Goal: Task Accomplishment & Management: Manage account settings

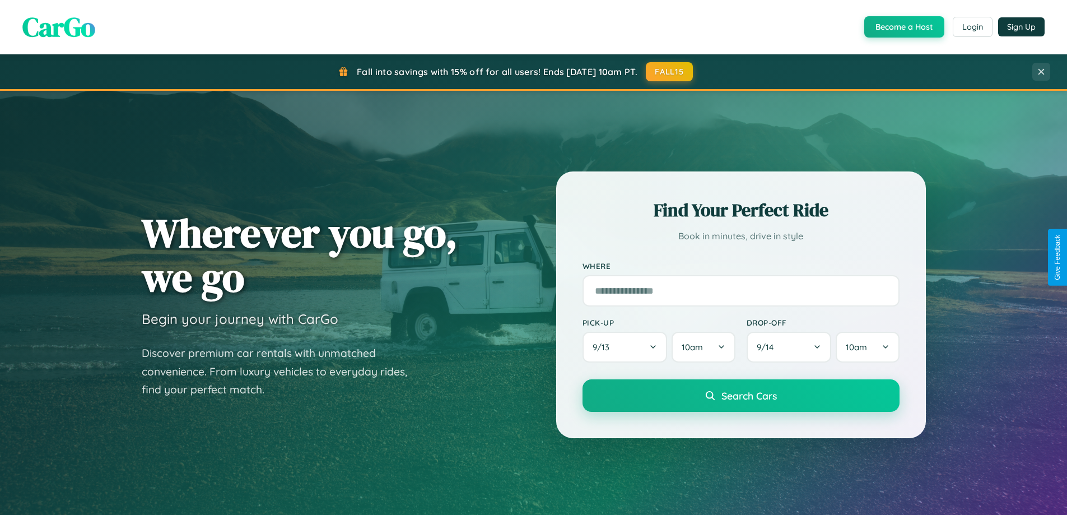
scroll to position [1914, 0]
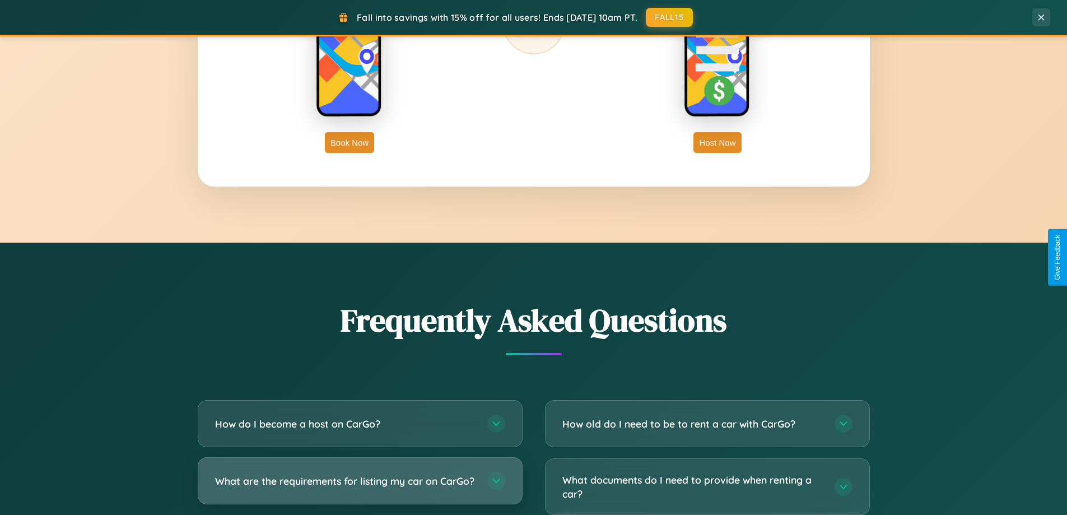
click at [360, 485] on h3 "What are the requirements for listing my car on CarGo?" at bounding box center [345, 481] width 261 height 14
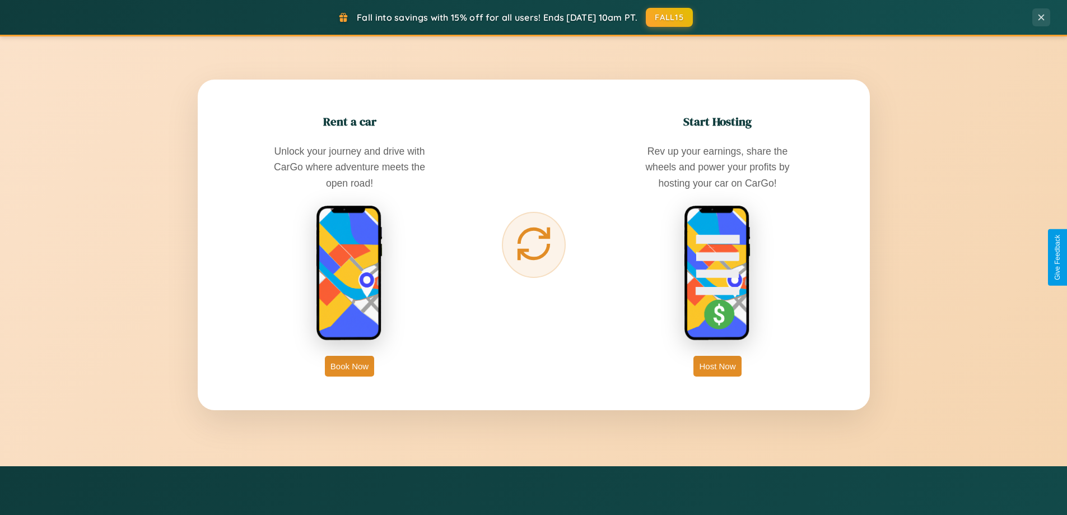
scroll to position [0, 0]
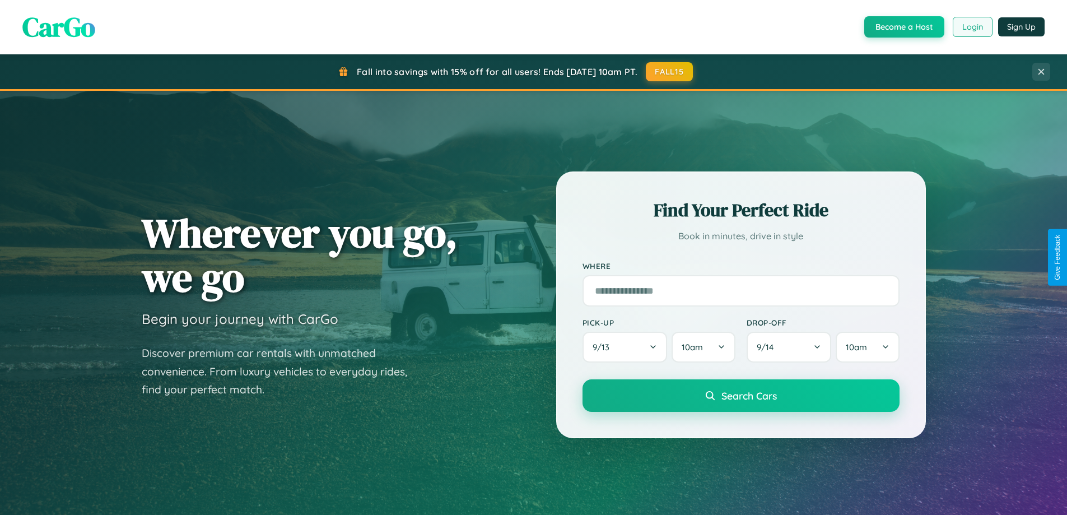
click at [972, 27] on button "Login" at bounding box center [973, 27] width 40 height 20
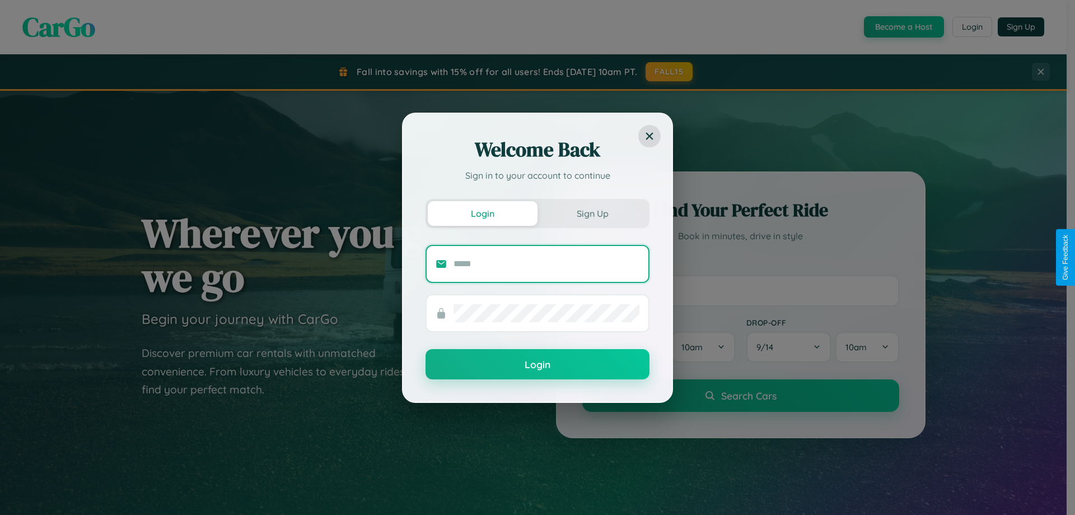
click at [547, 263] on input "text" at bounding box center [547, 264] width 186 height 18
type input "**********"
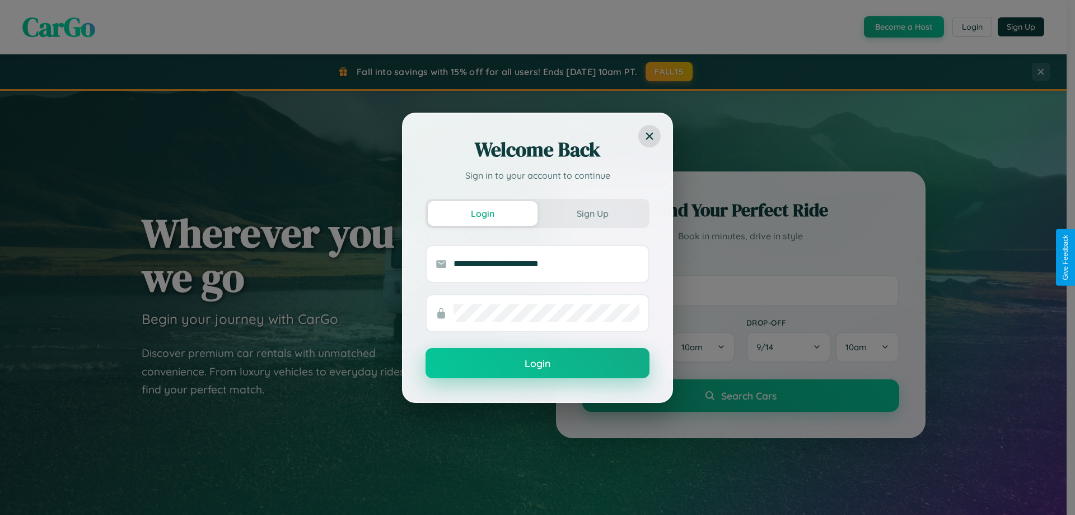
click at [538, 364] on button "Login" at bounding box center [538, 363] width 224 height 30
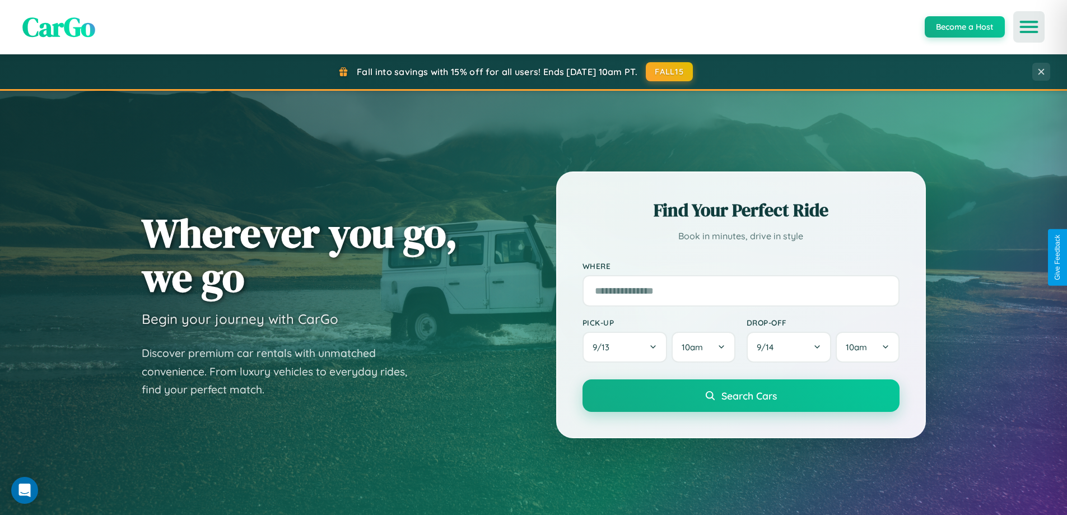
click at [1029, 27] on icon "Open menu" at bounding box center [1029, 27] width 16 height 10
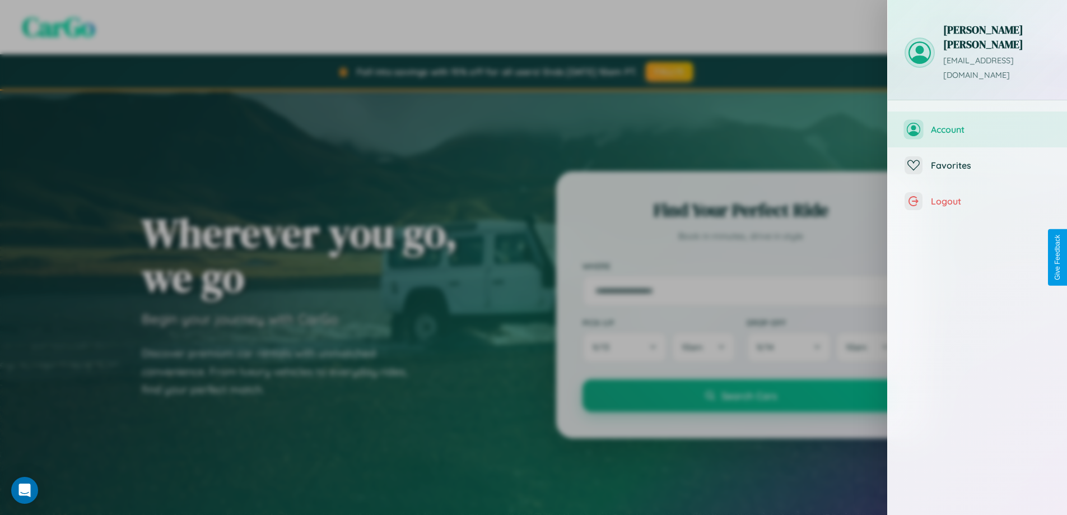
click at [977, 124] on span "Account" at bounding box center [990, 129] width 119 height 11
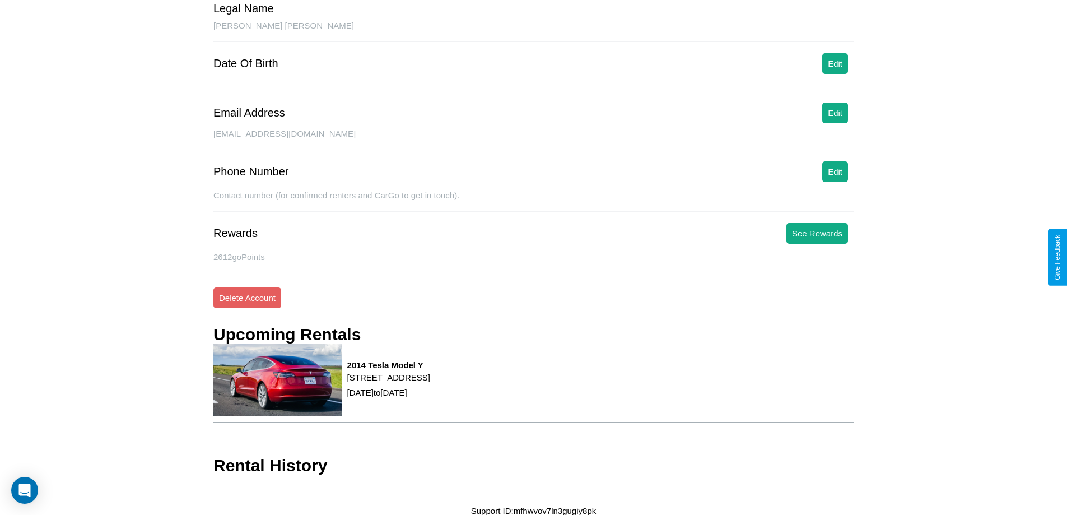
scroll to position [105, 0]
